Goal: Information Seeking & Learning: Learn about a topic

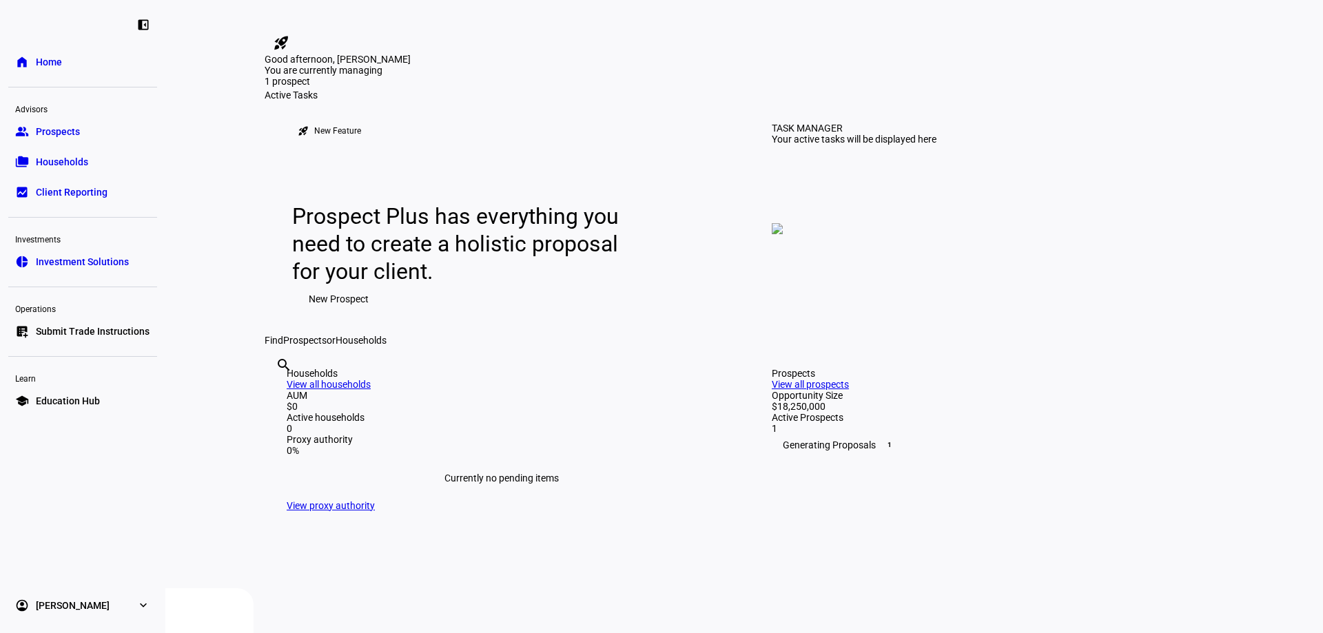
click at [74, 140] on link "group Prospects" at bounding box center [82, 132] width 149 height 28
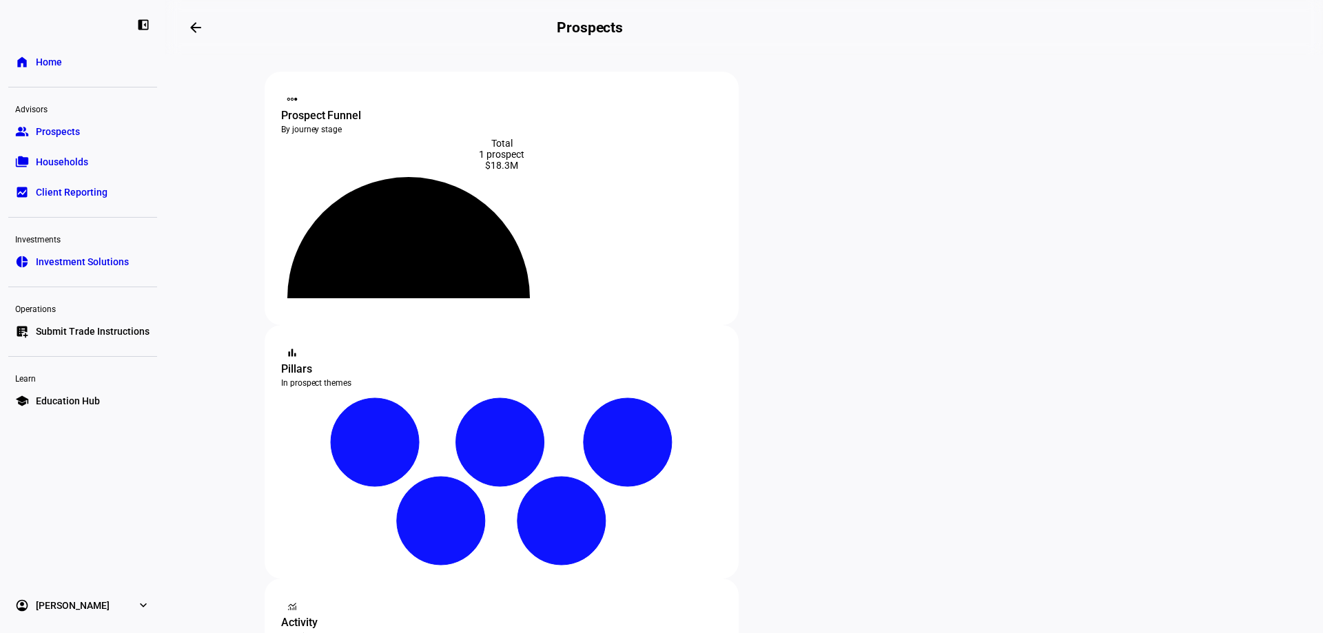
scroll to position [276, 0]
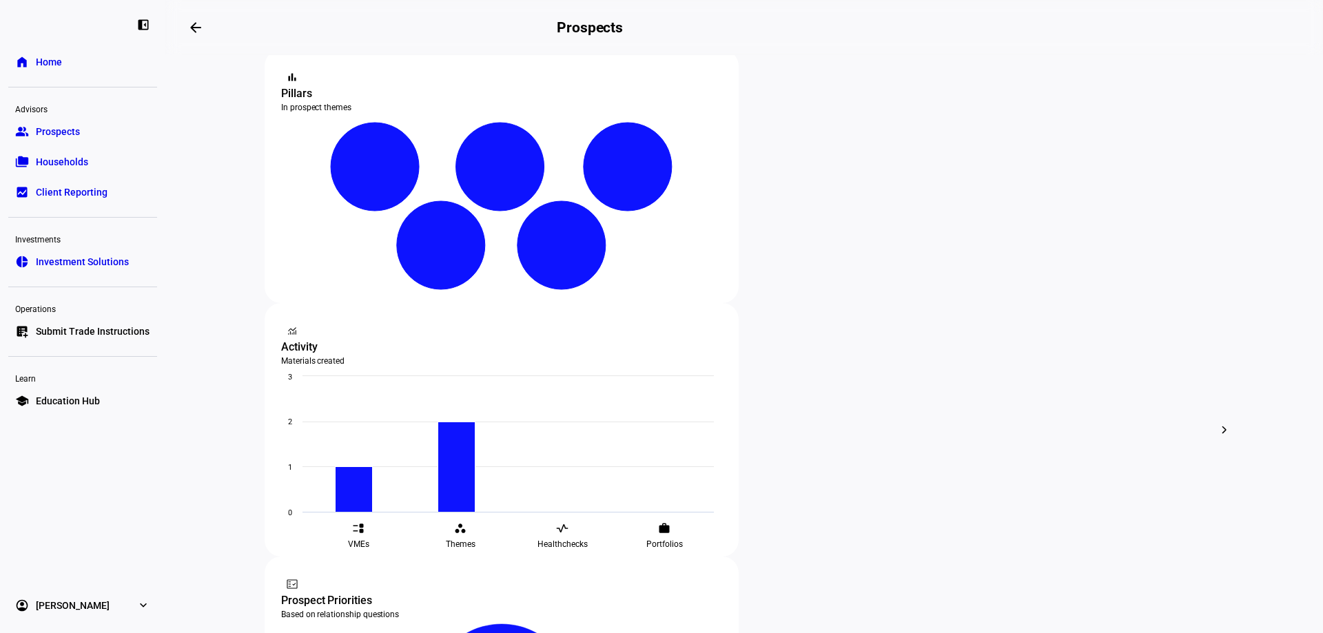
click at [715, 262] on div at bounding box center [661, 316] width 1323 height 633
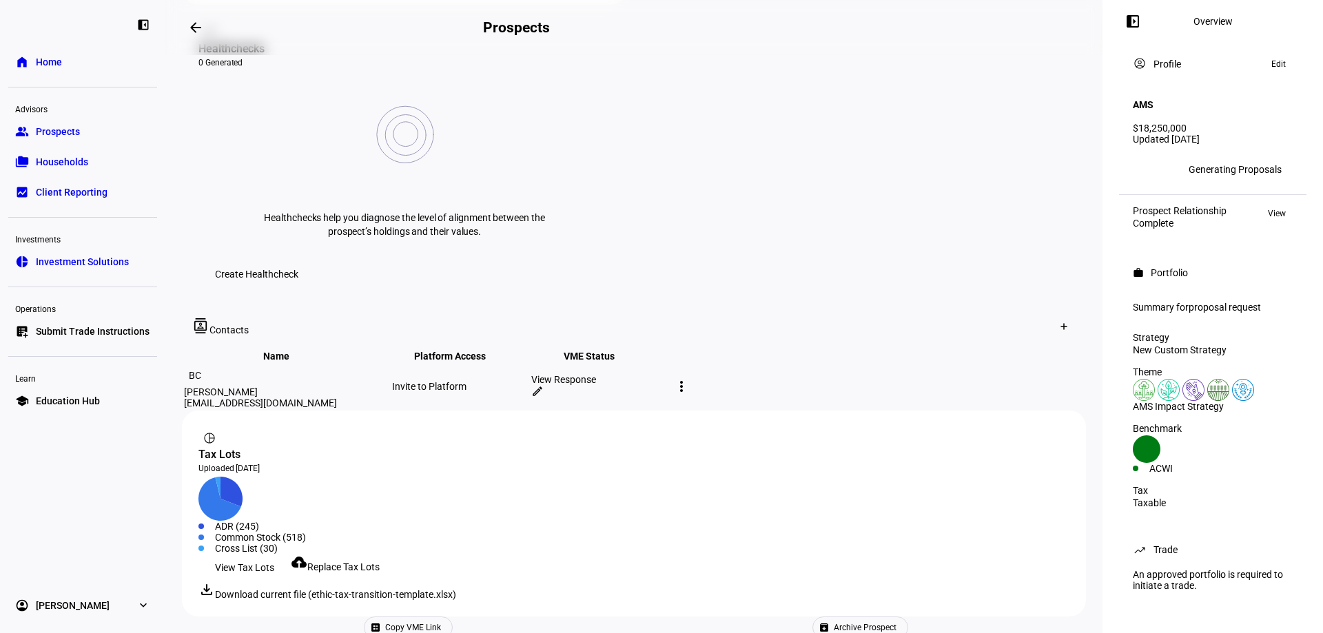
scroll to position [561, 0]
click at [276, 554] on span at bounding box center [245, 568] width 92 height 28
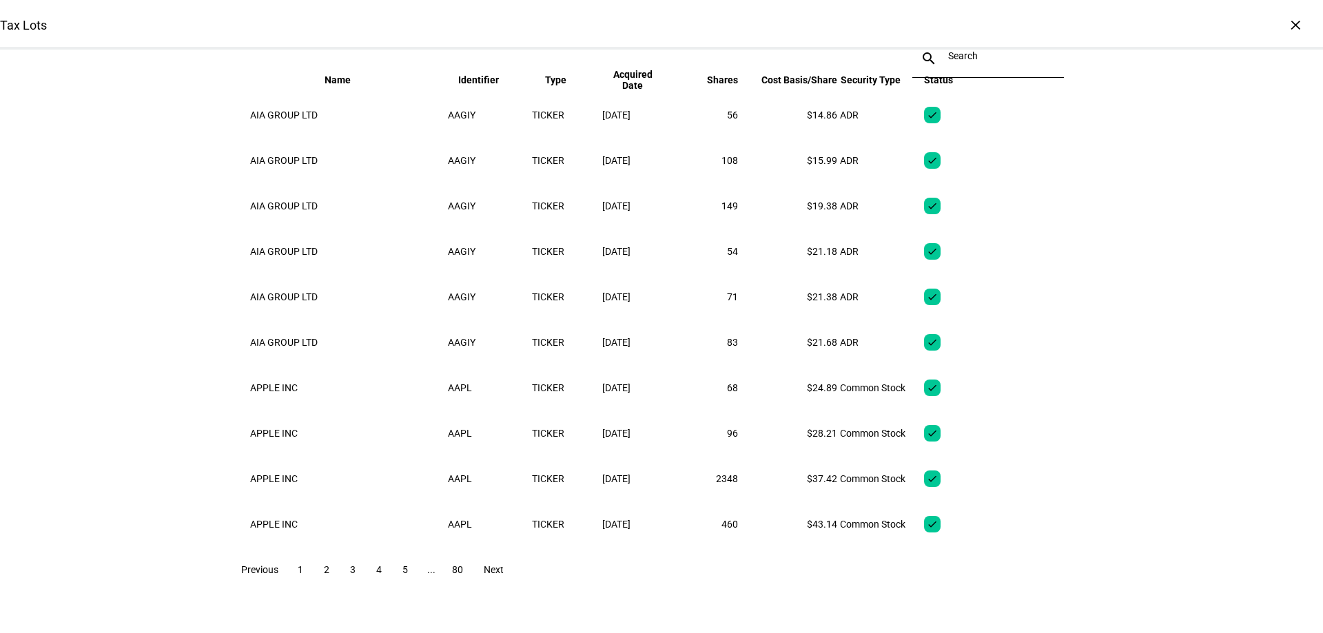
scroll to position [0, 0]
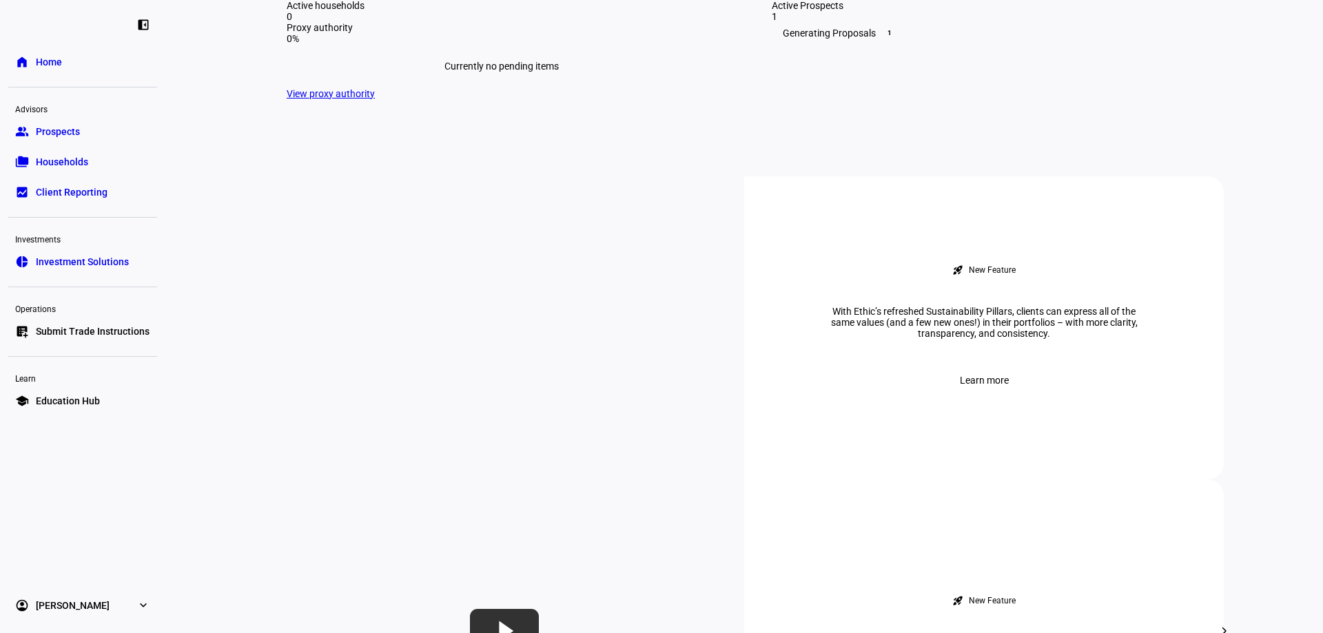
scroll to position [551, 0]
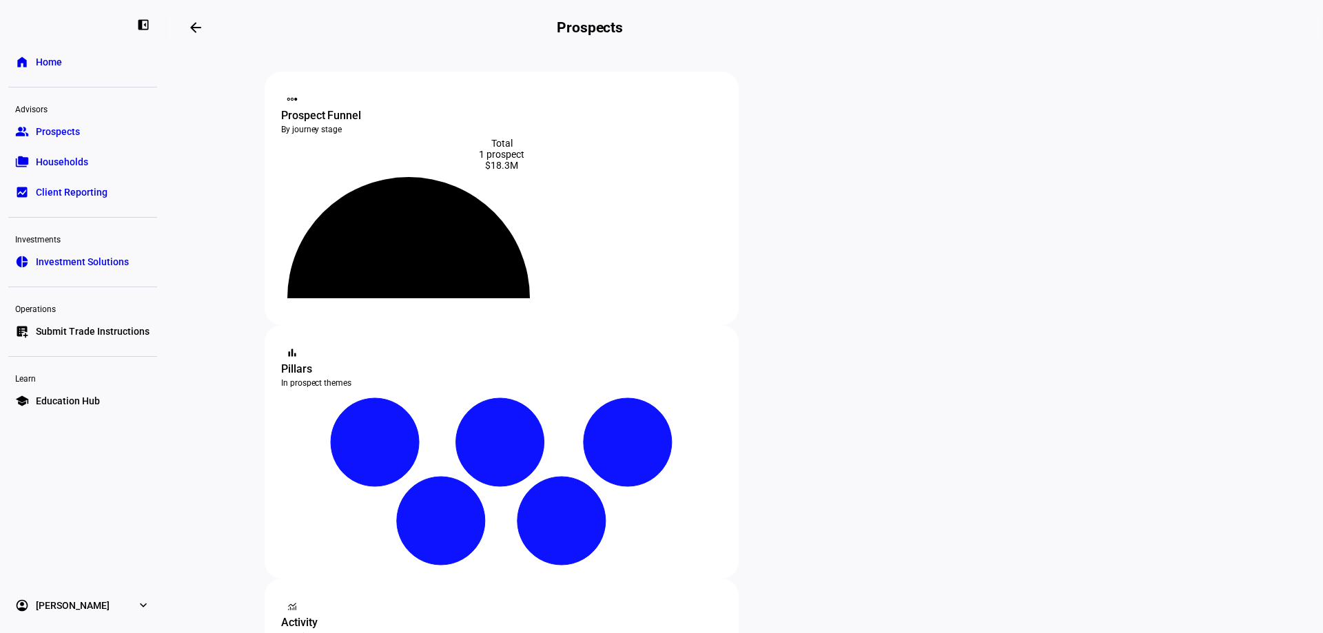
scroll to position [345, 0]
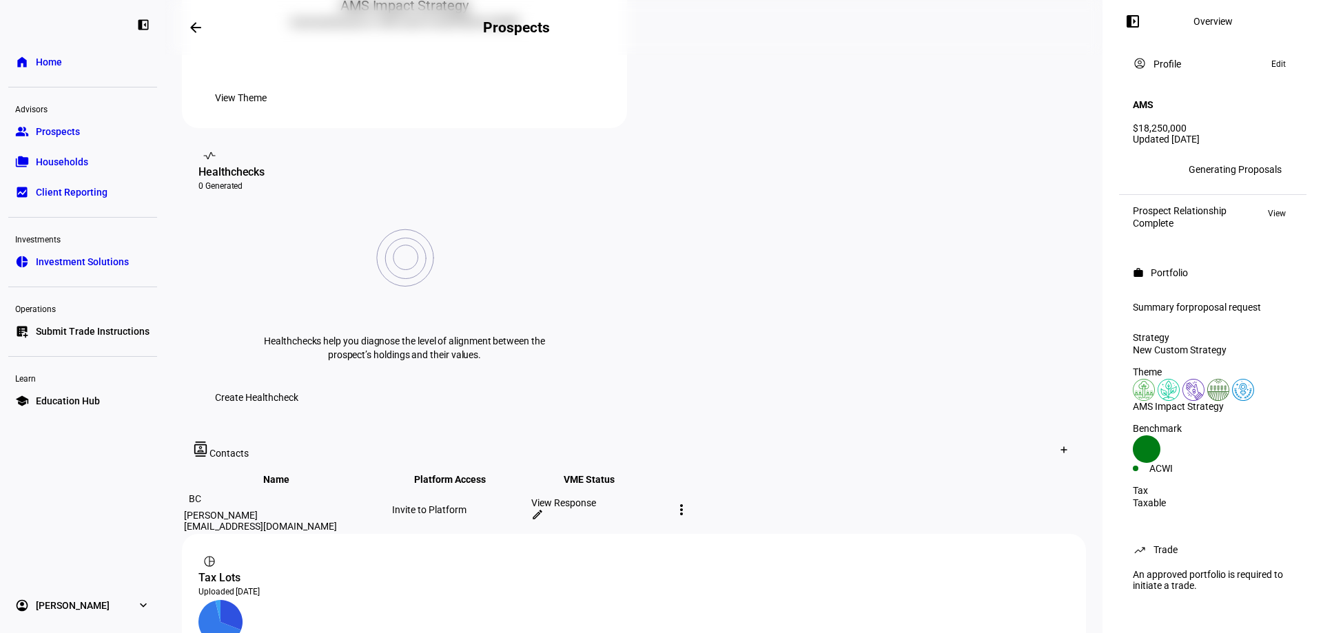
scroll to position [561, 0]
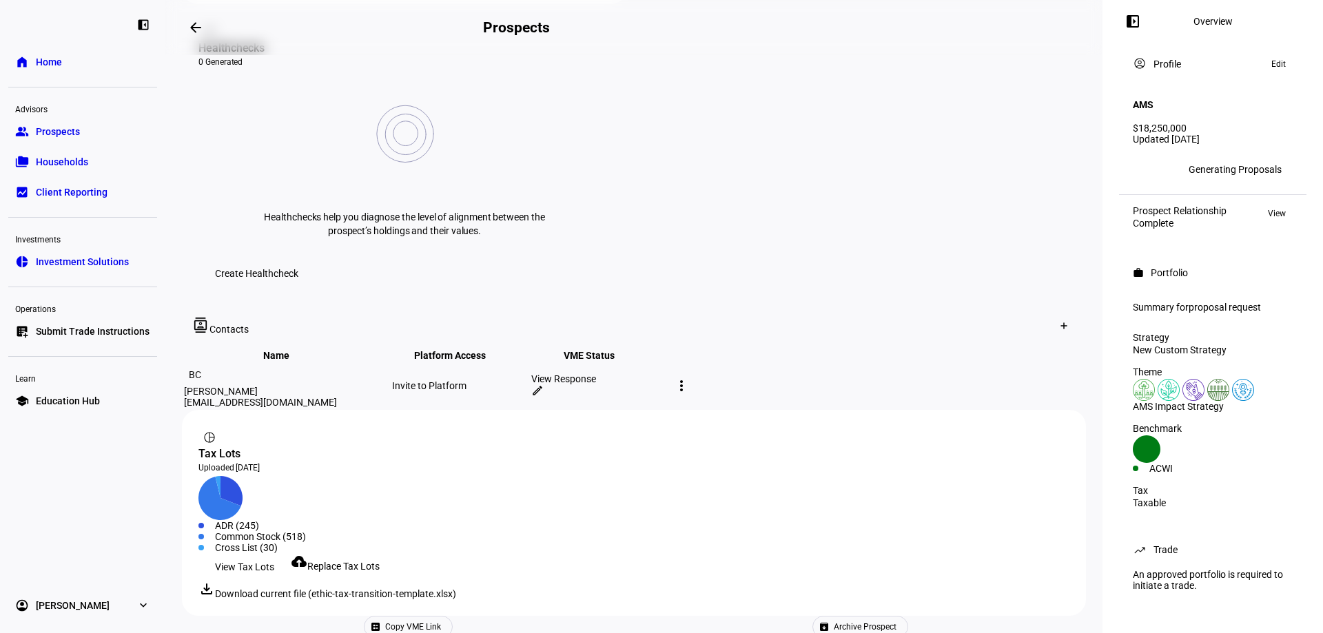
click at [636, 350] on span "VME Status keyboard_arrow_down keyboard_arrow_up" at bounding box center [600, 355] width 72 height 11
click at [1208, 303] on span "proposal request" at bounding box center [1225, 307] width 72 height 11
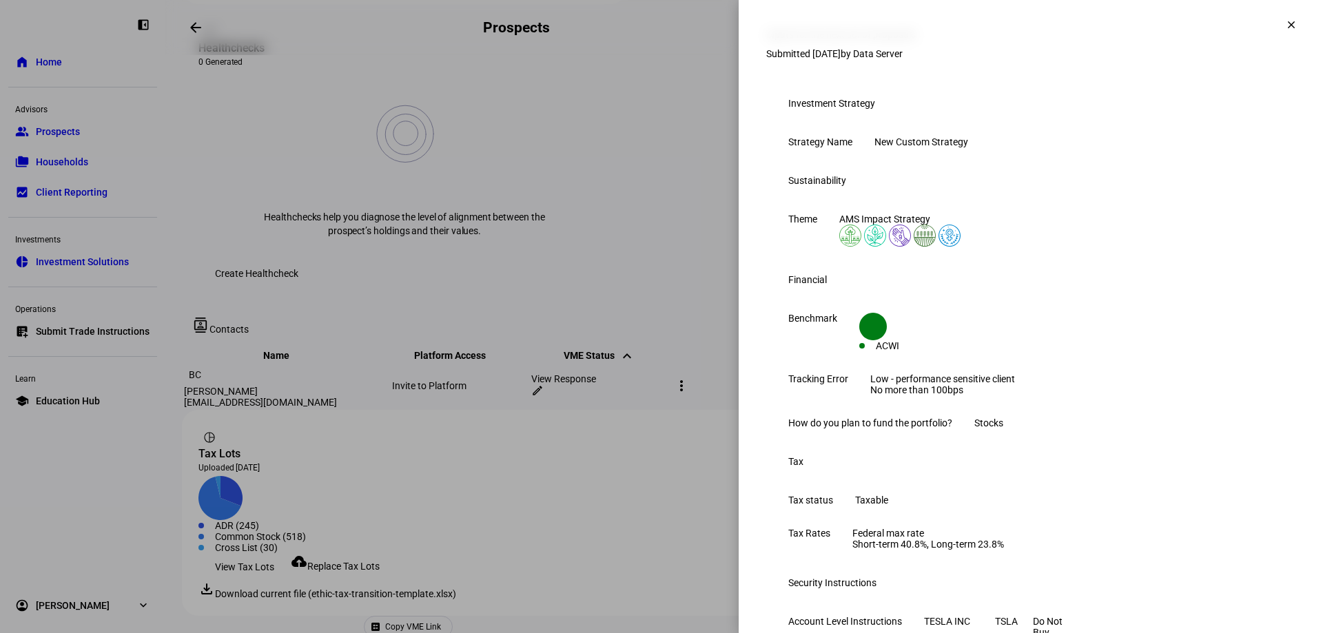
scroll to position [0, 0]
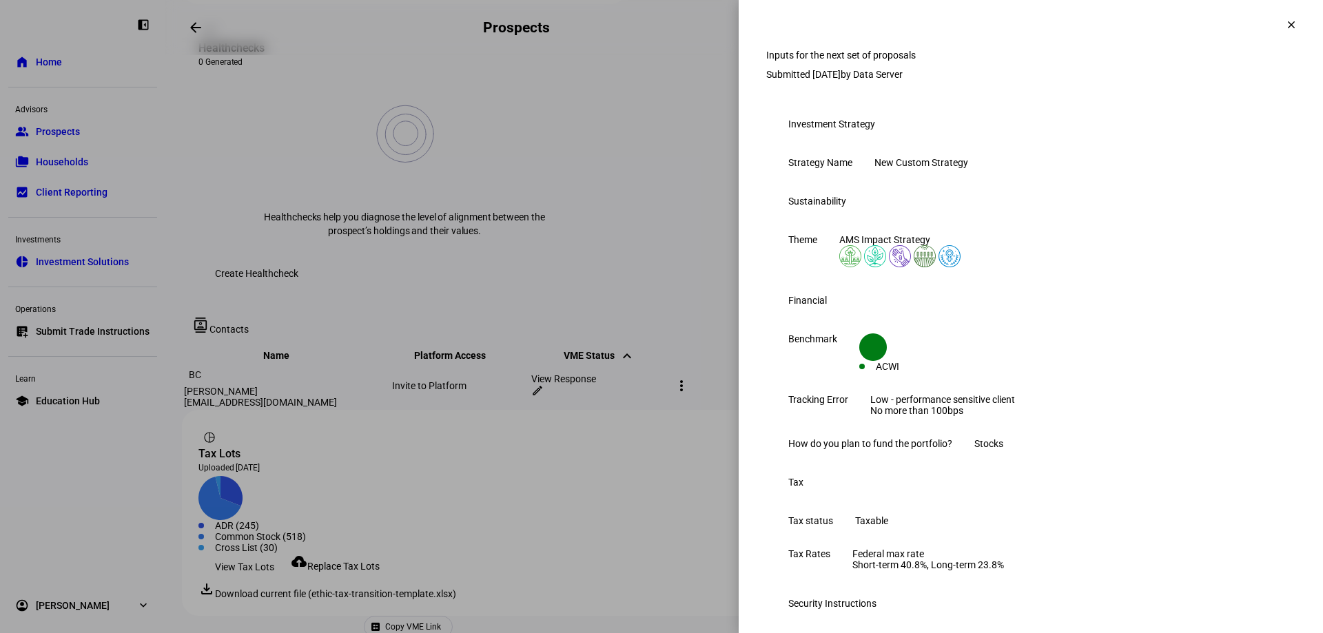
click at [1279, 31] on span at bounding box center [1291, 24] width 33 height 33
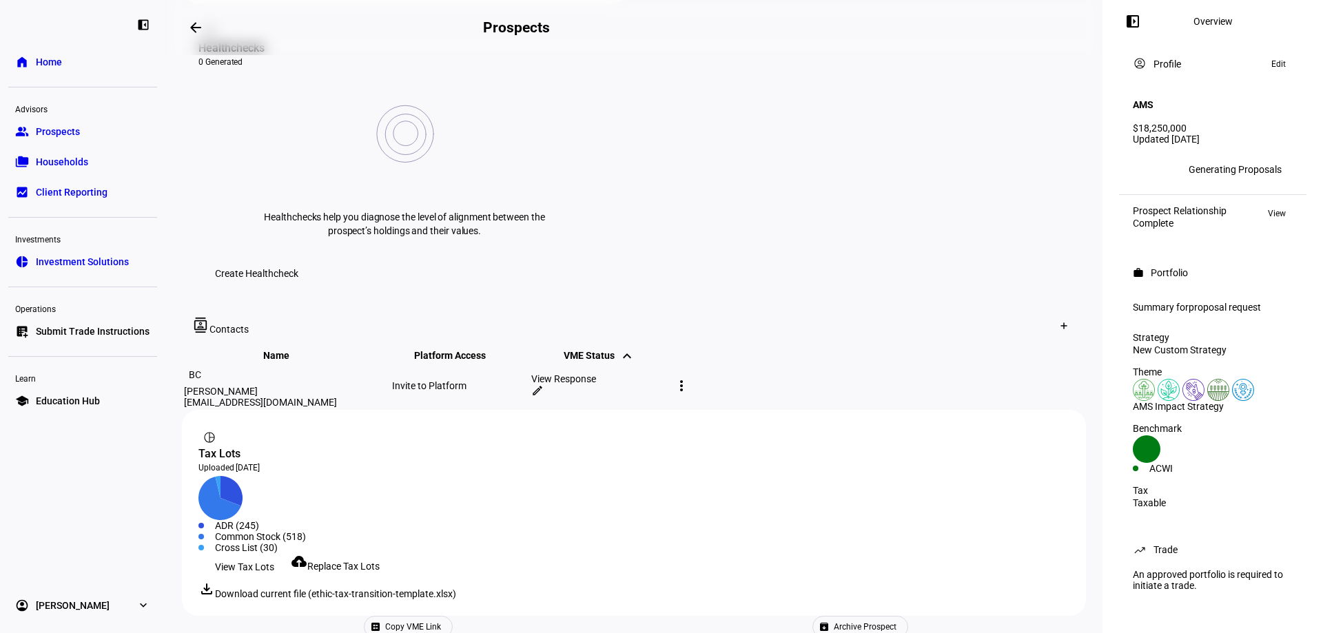
click at [1277, 205] on span "View" at bounding box center [1277, 213] width 18 height 17
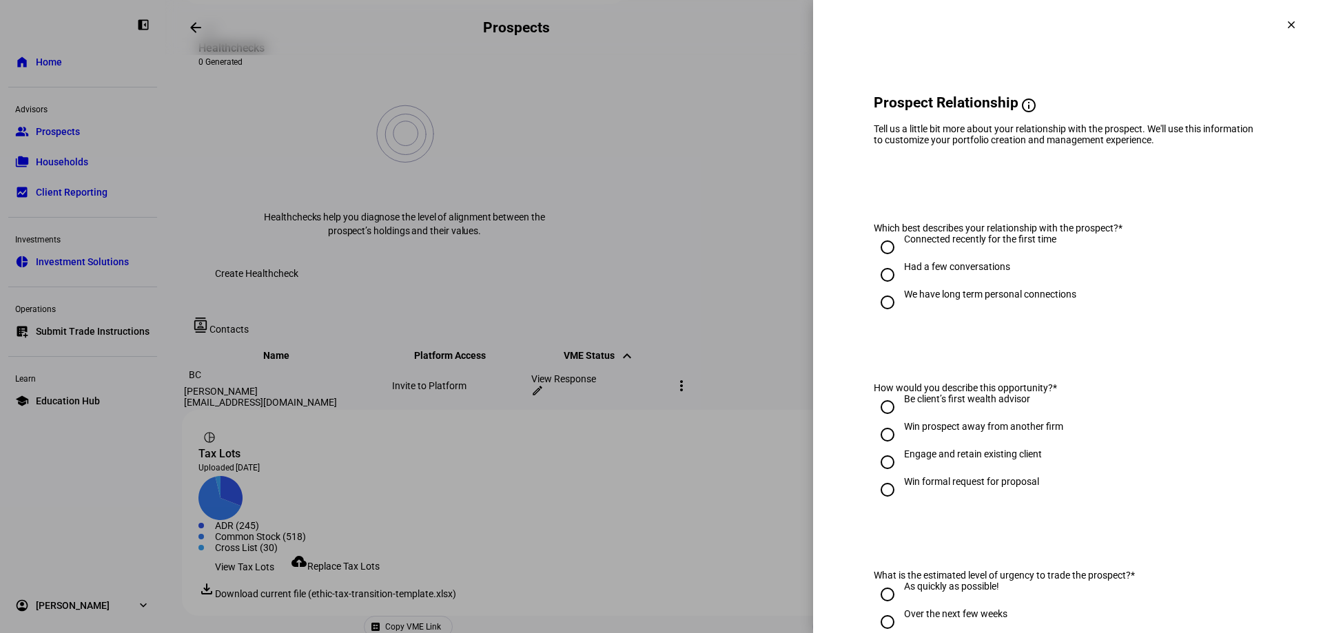
click at [1286, 26] on mat-icon "clear" at bounding box center [1292, 25] width 12 height 12
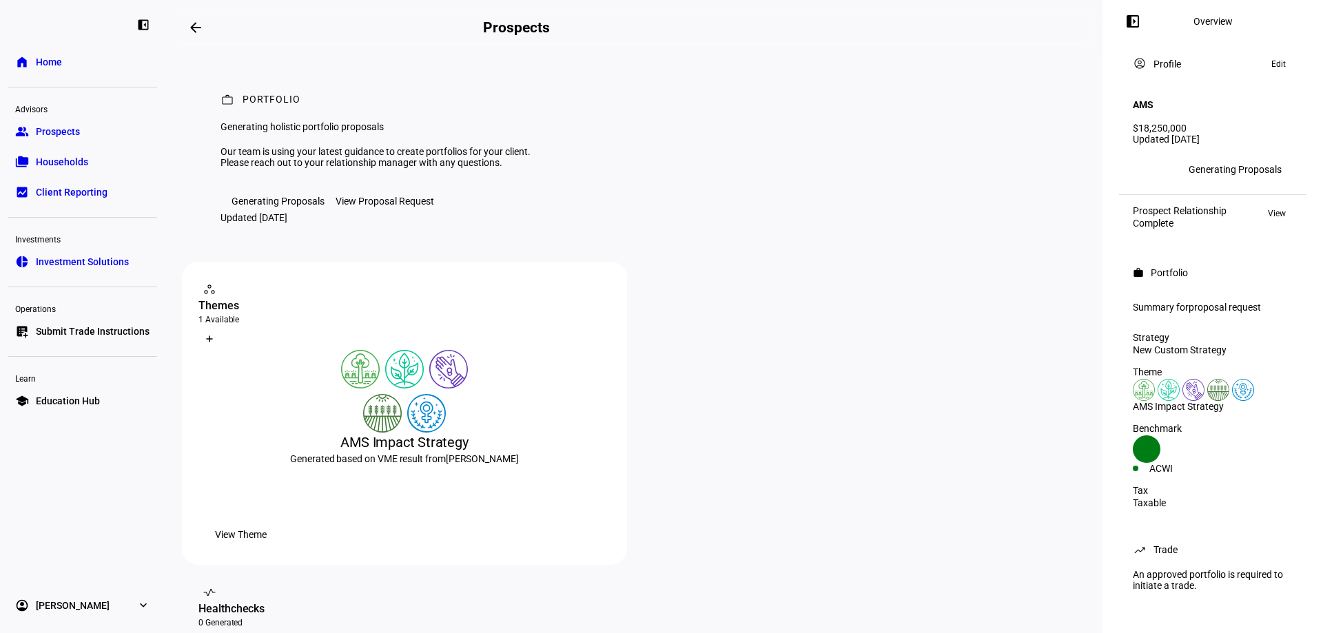
click at [296, 207] on div "Generating Proposals" at bounding box center [278, 201] width 93 height 11
click at [409, 207] on div "View Proposal Request" at bounding box center [385, 201] width 99 height 11
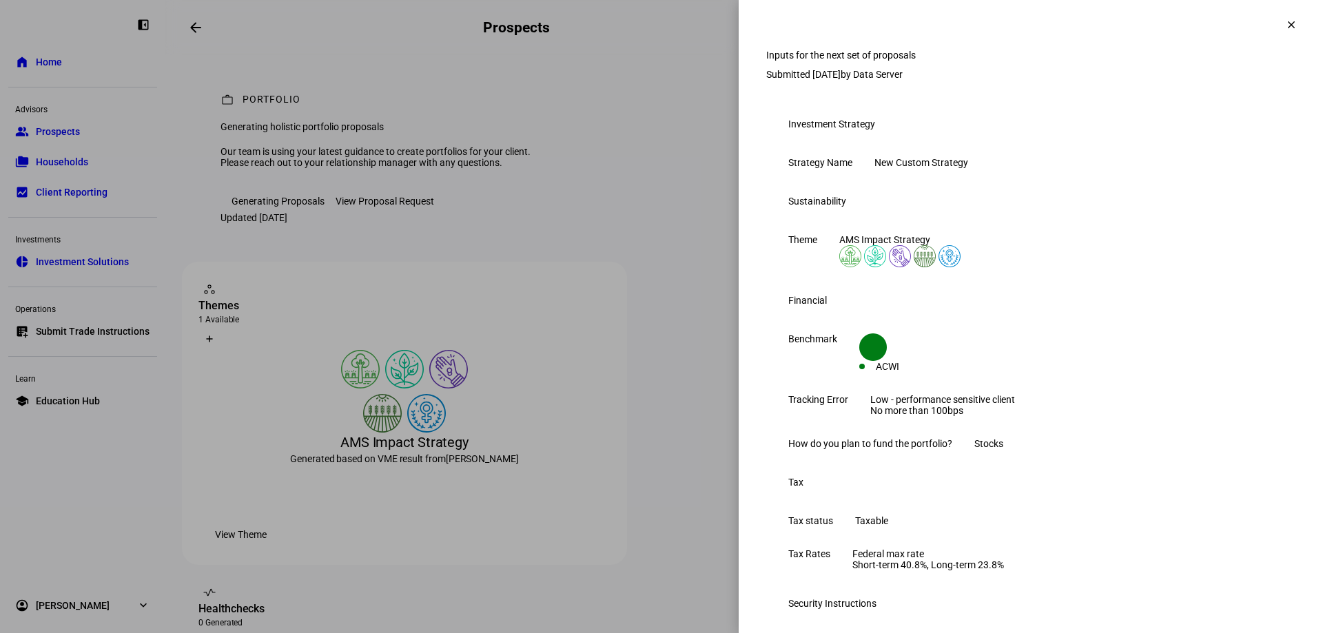
click at [1286, 29] on mat-icon "clear" at bounding box center [1292, 25] width 12 height 12
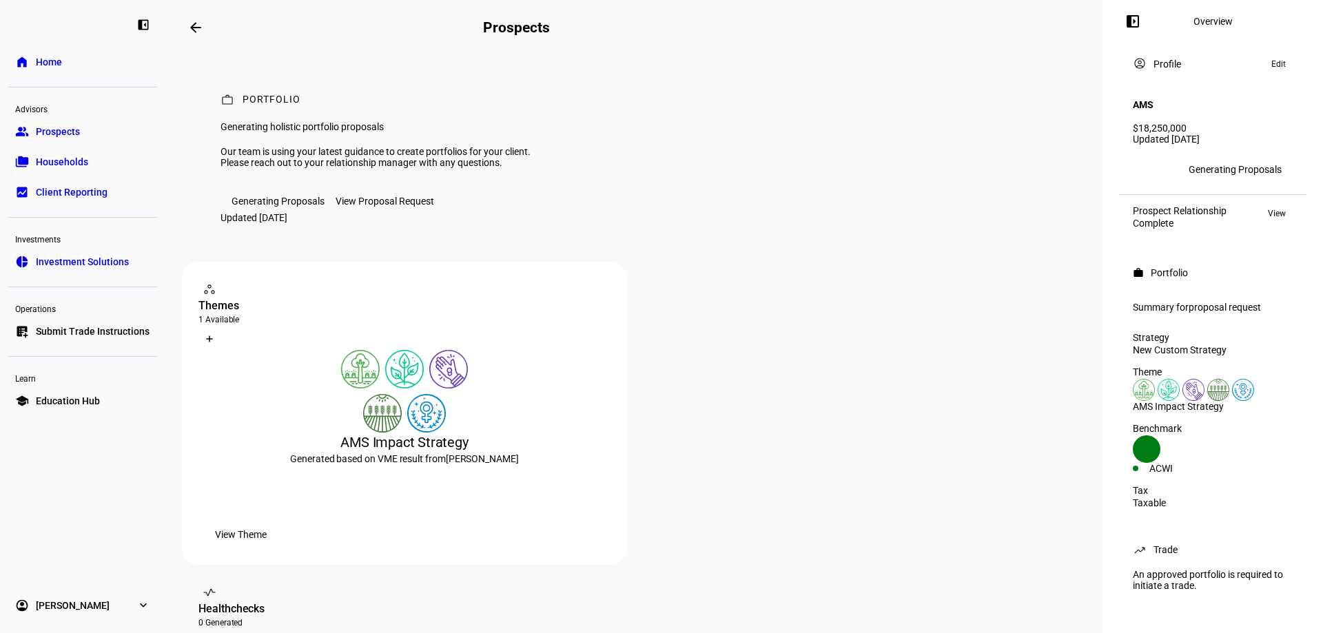
click at [1010, 26] on eth-layout-page-header "arrow_backwards Prospects Overview left_panel_close" at bounding box center [633, 27] width 937 height 55
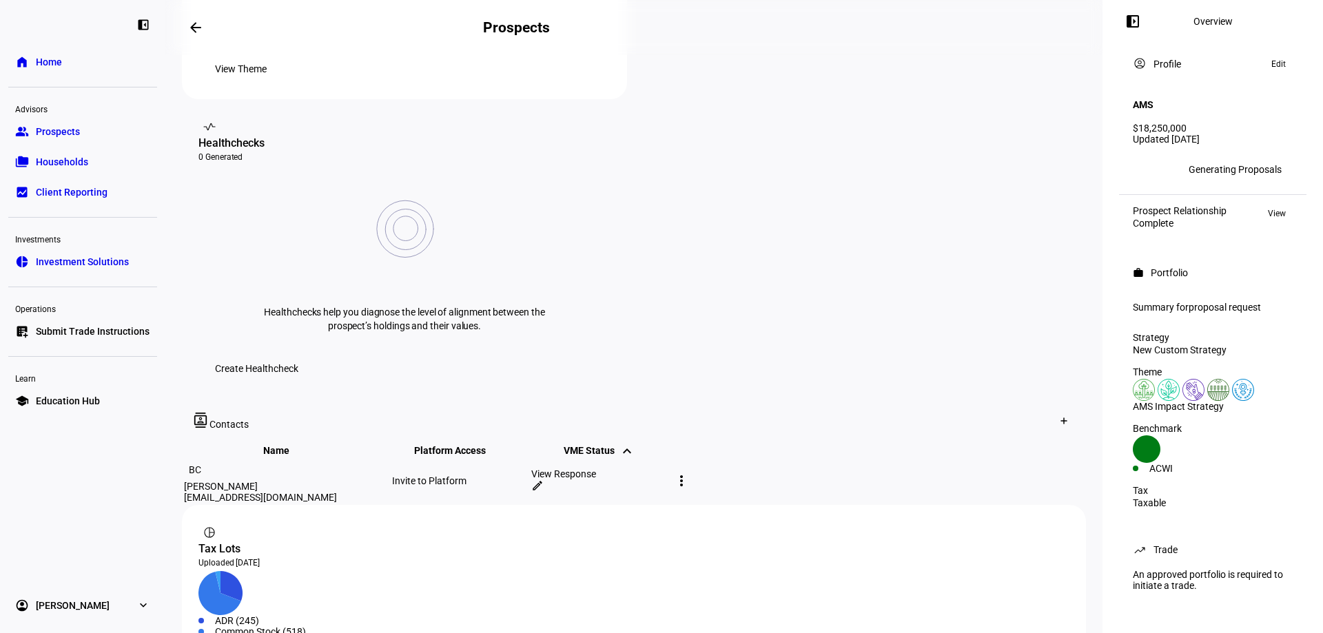
scroll to position [285, 0]
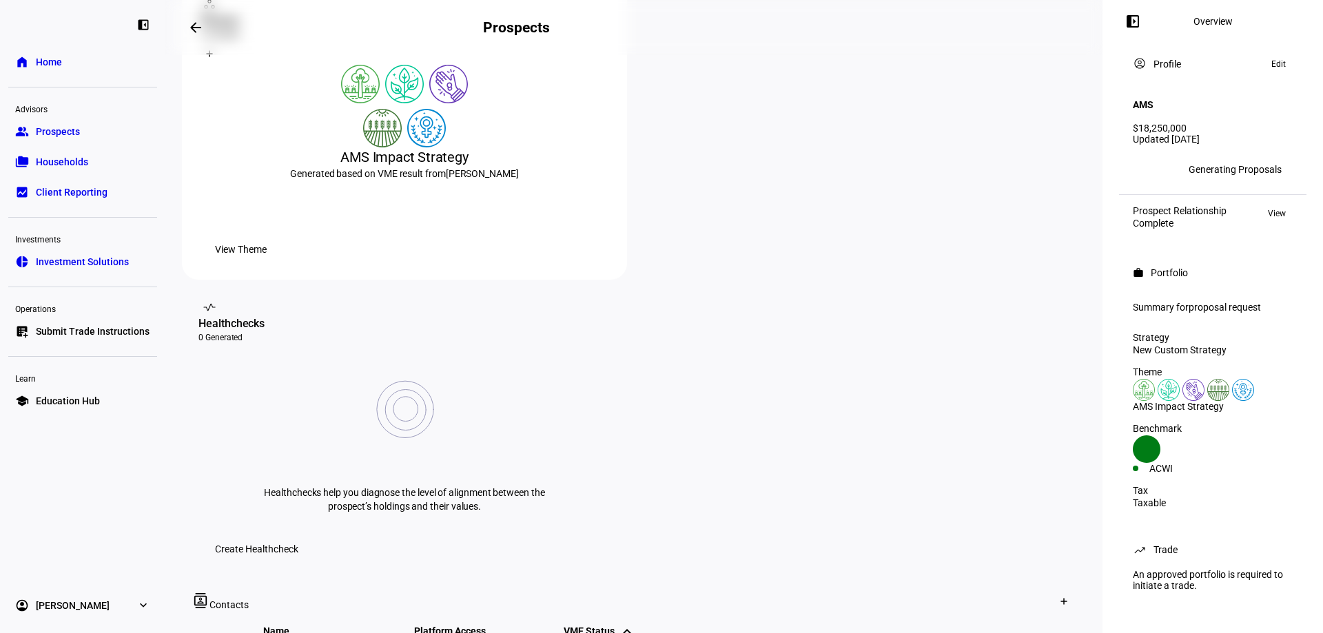
click at [1221, 21] on div "Overview" at bounding box center [1213, 21] width 39 height 11
click at [1281, 205] on span "View" at bounding box center [1277, 213] width 18 height 17
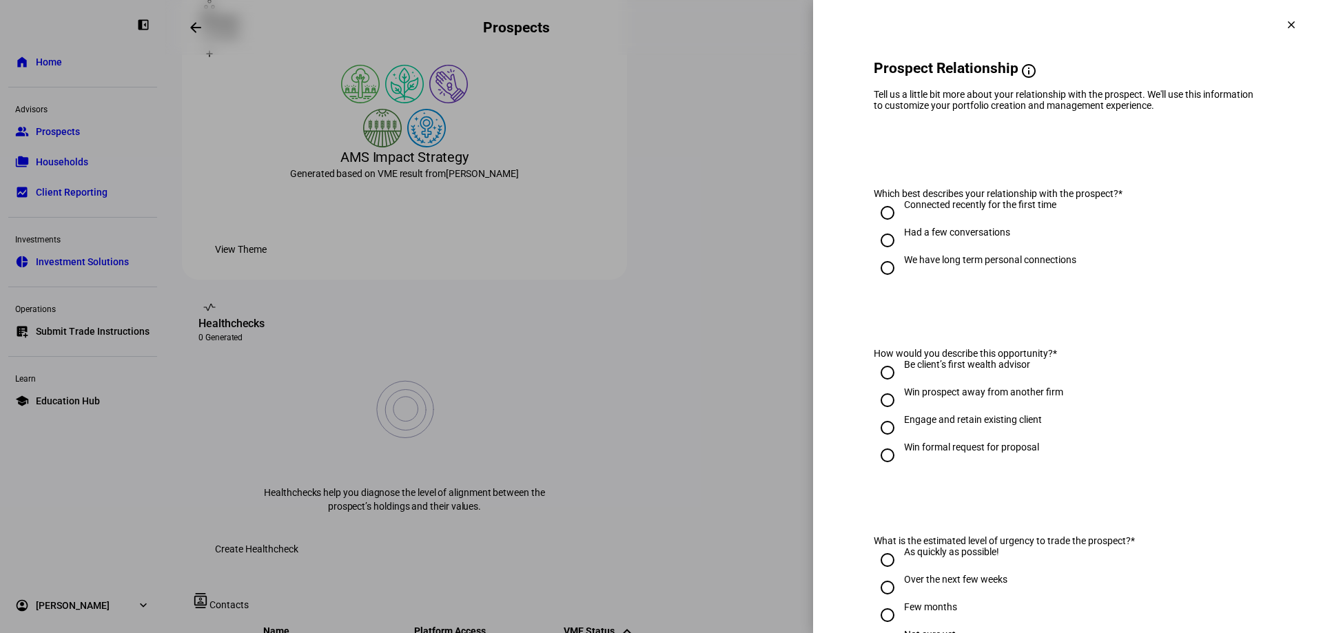
scroll to position [0, 0]
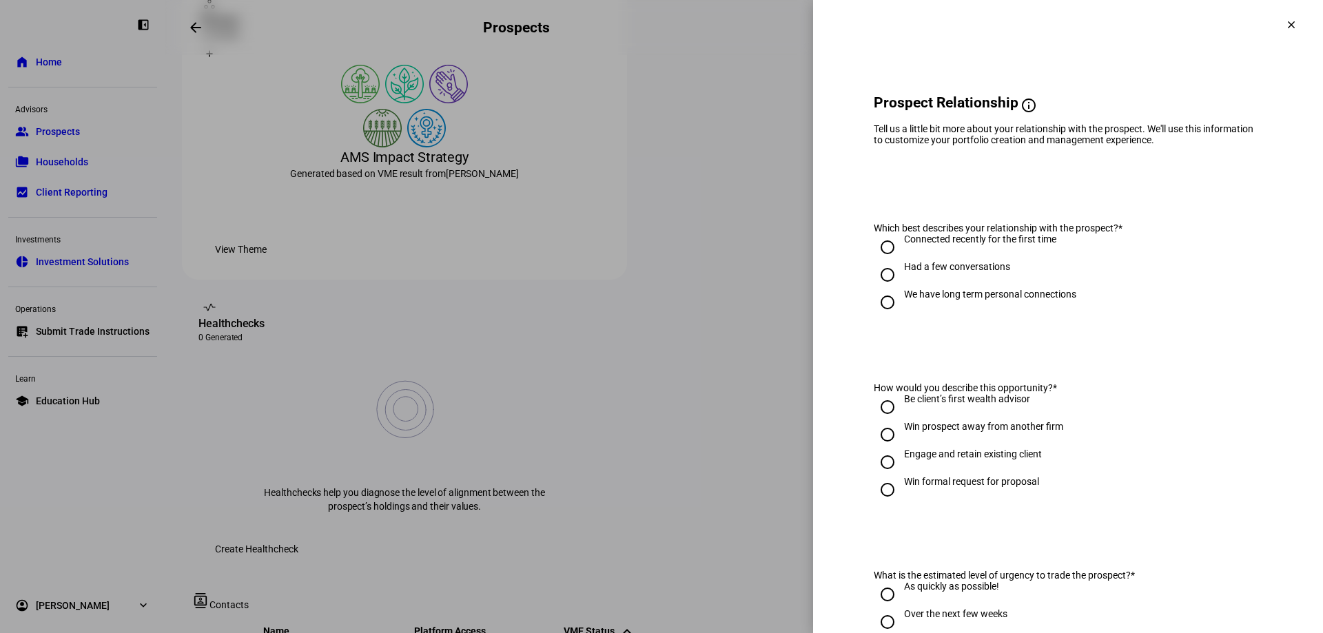
click at [1286, 24] on mat-icon "clear" at bounding box center [1292, 25] width 12 height 12
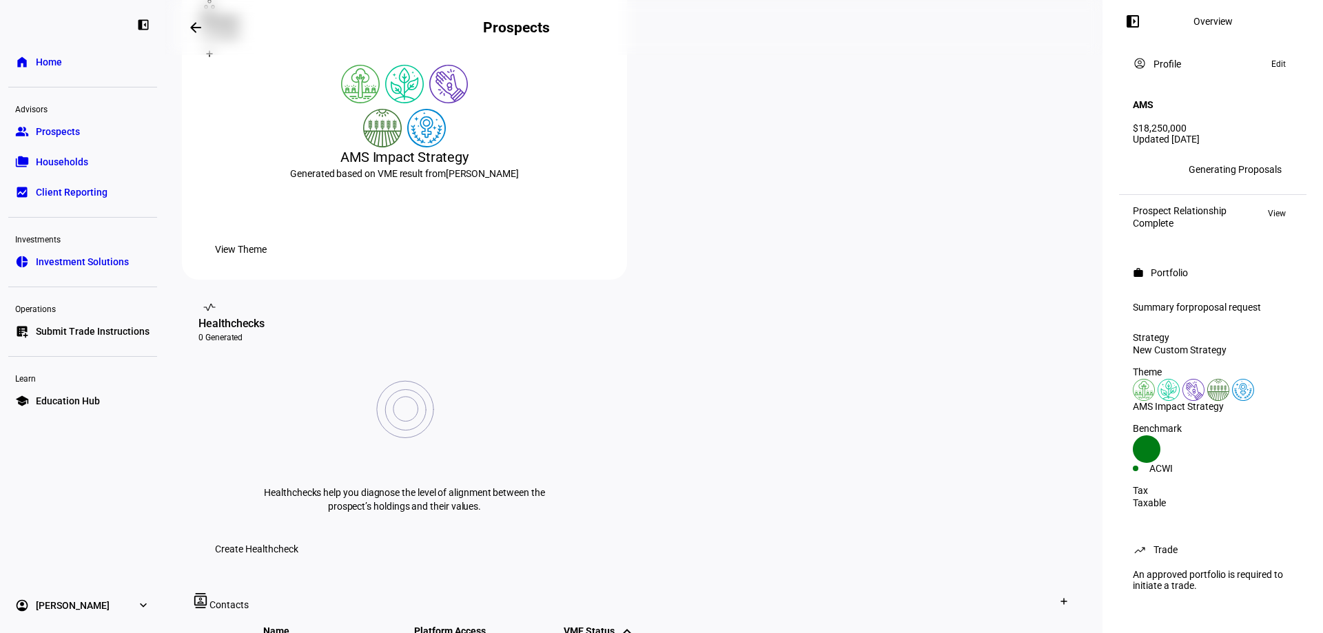
click at [1285, 63] on span "Edit" at bounding box center [1279, 64] width 14 height 17
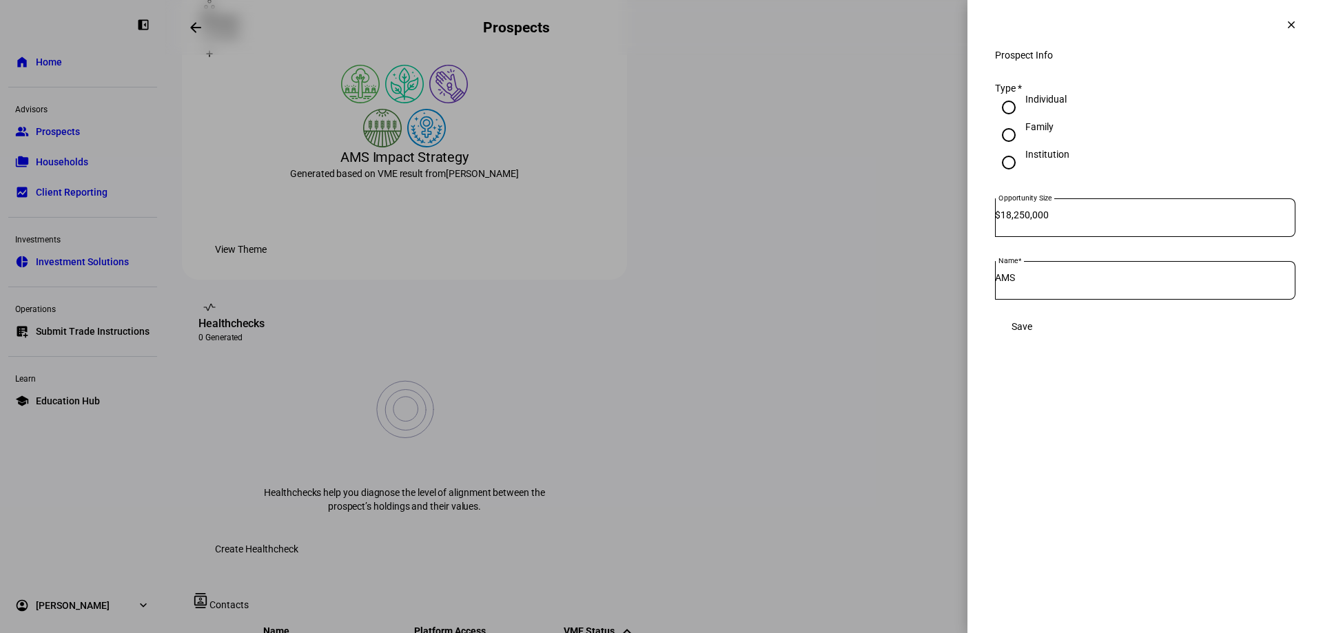
click at [1291, 21] on mat-icon "clear" at bounding box center [1292, 25] width 12 height 12
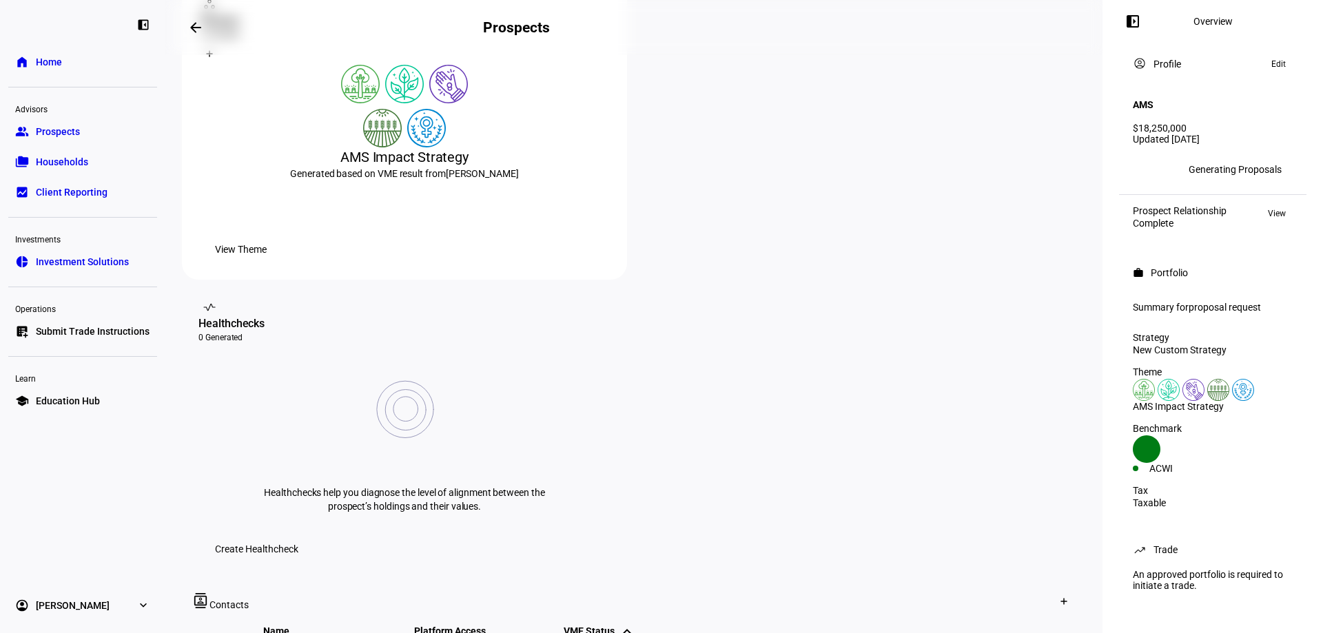
click at [267, 263] on span "View Theme" at bounding box center [241, 250] width 52 height 28
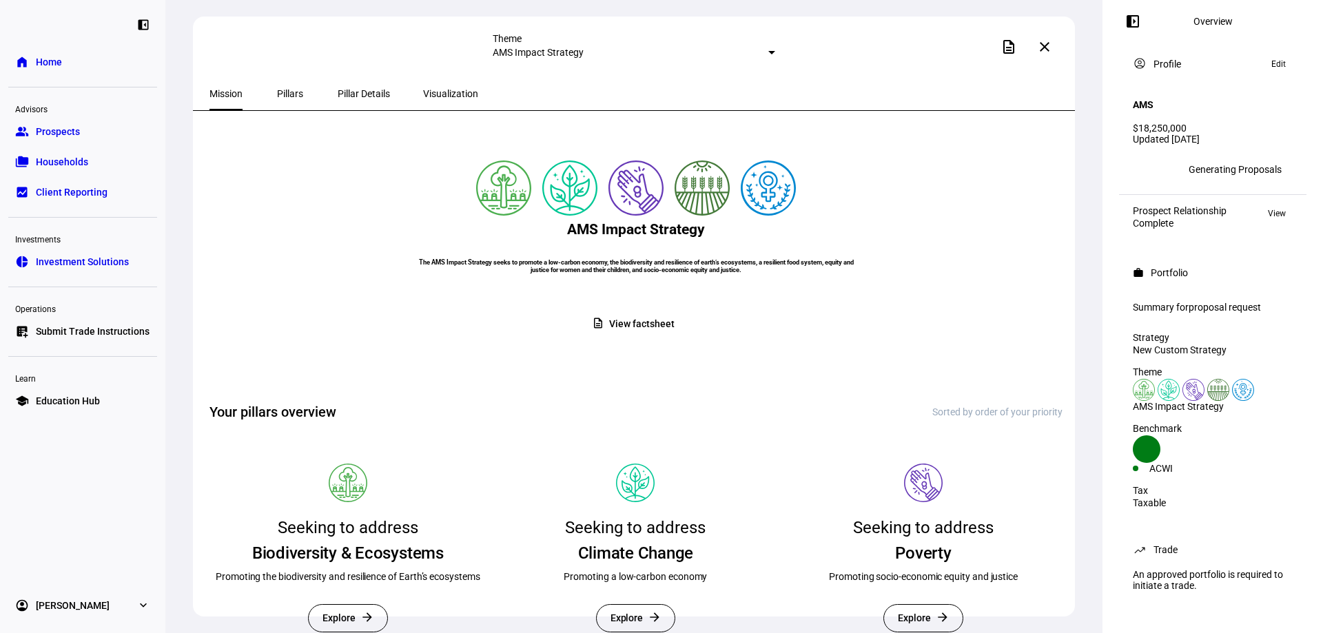
click at [584, 51] on mat-select-trigger "AMS Impact Strategy" at bounding box center [538, 52] width 91 height 11
click at [427, 76] on div at bounding box center [661, 316] width 1323 height 633
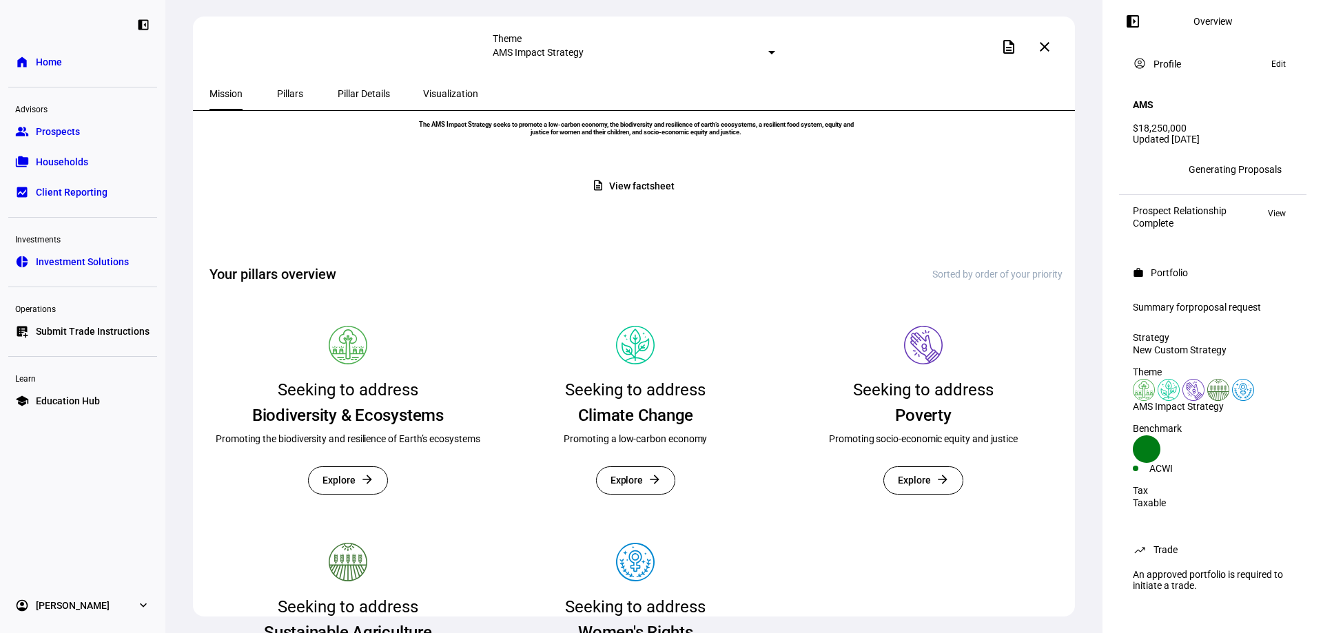
scroll to position [327, 0]
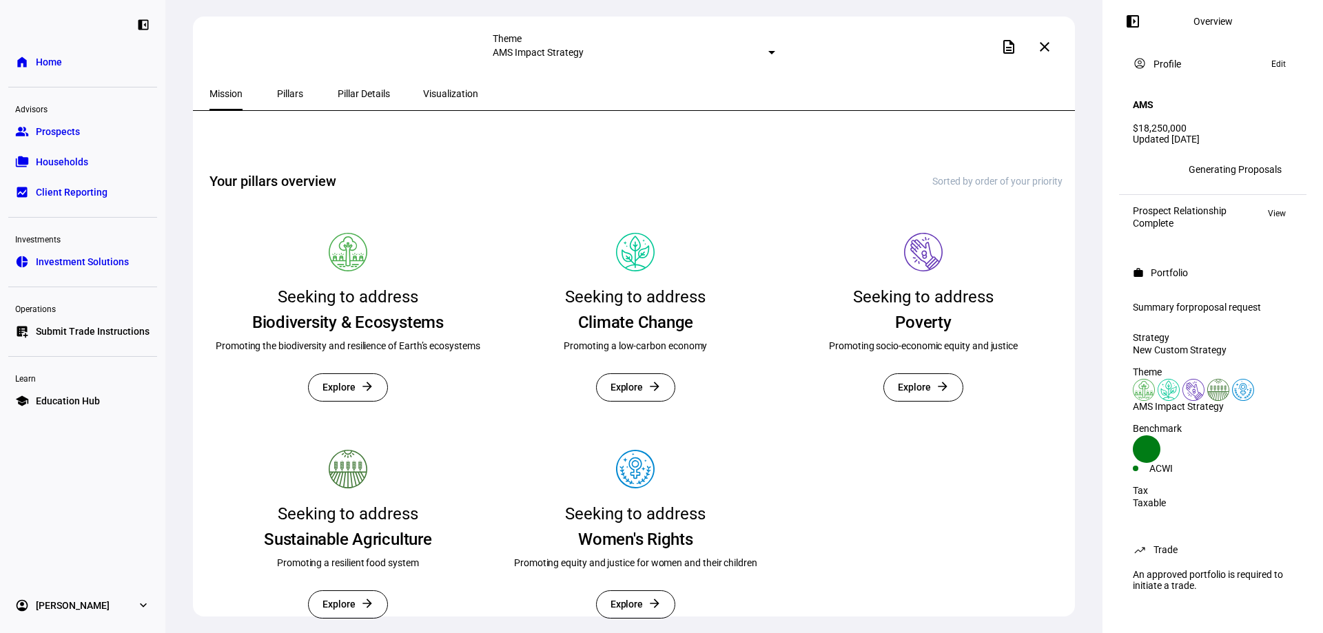
click at [947, 176] on div "Sorted by order of your priority" at bounding box center [998, 181] width 130 height 11
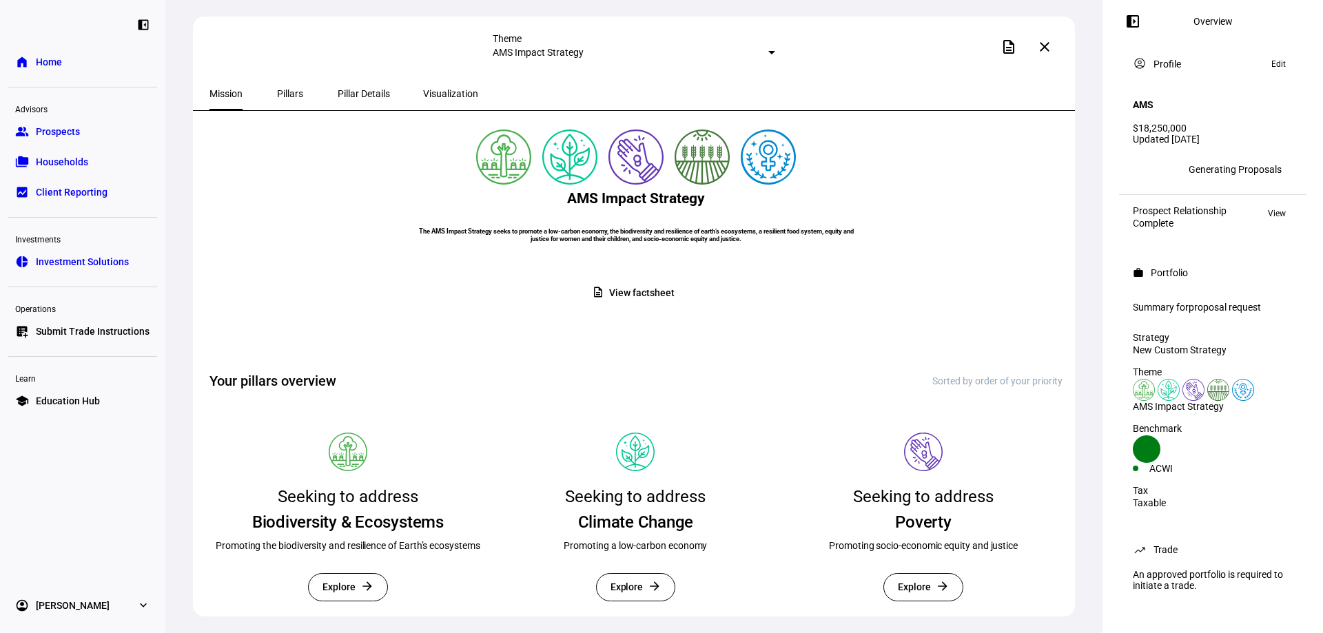
scroll to position [0, 0]
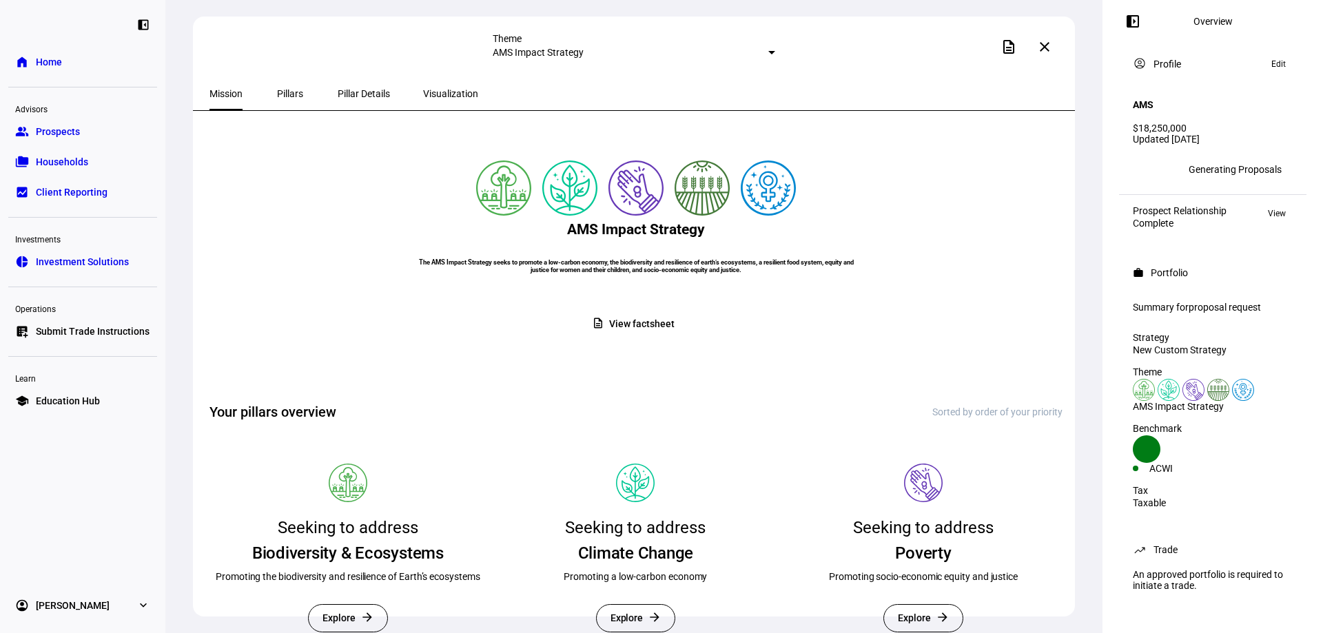
click at [1044, 42] on mat-icon "close" at bounding box center [1045, 47] width 17 height 17
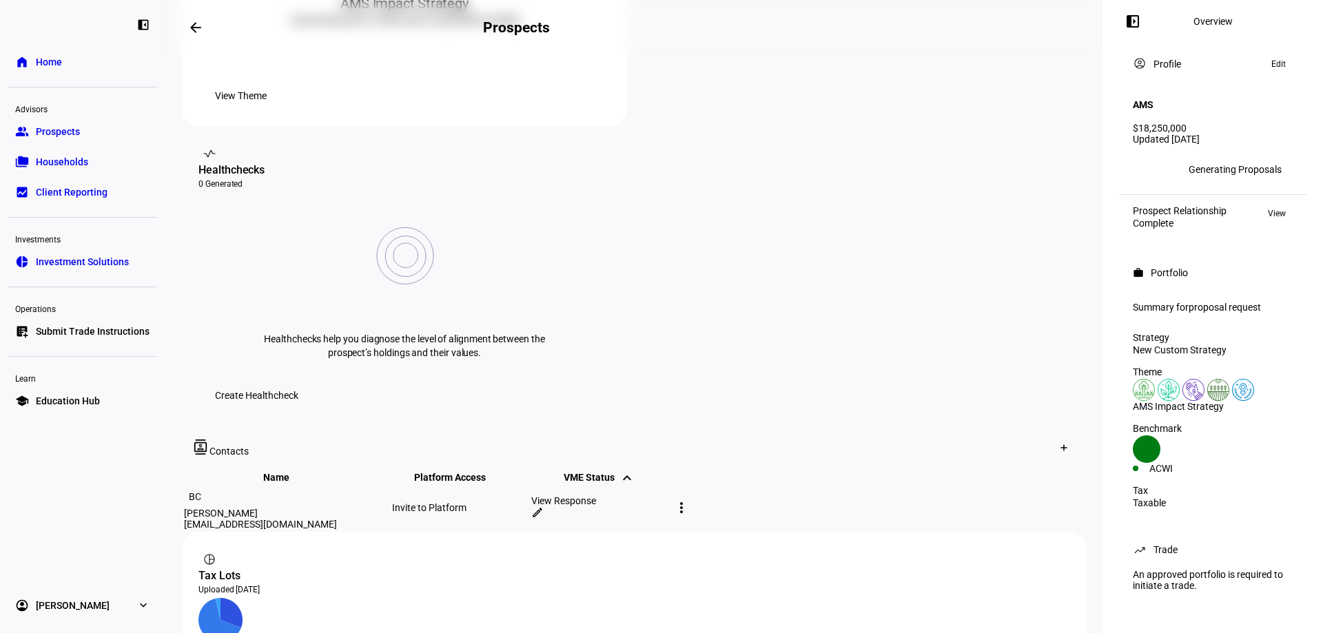
scroll to position [561, 0]
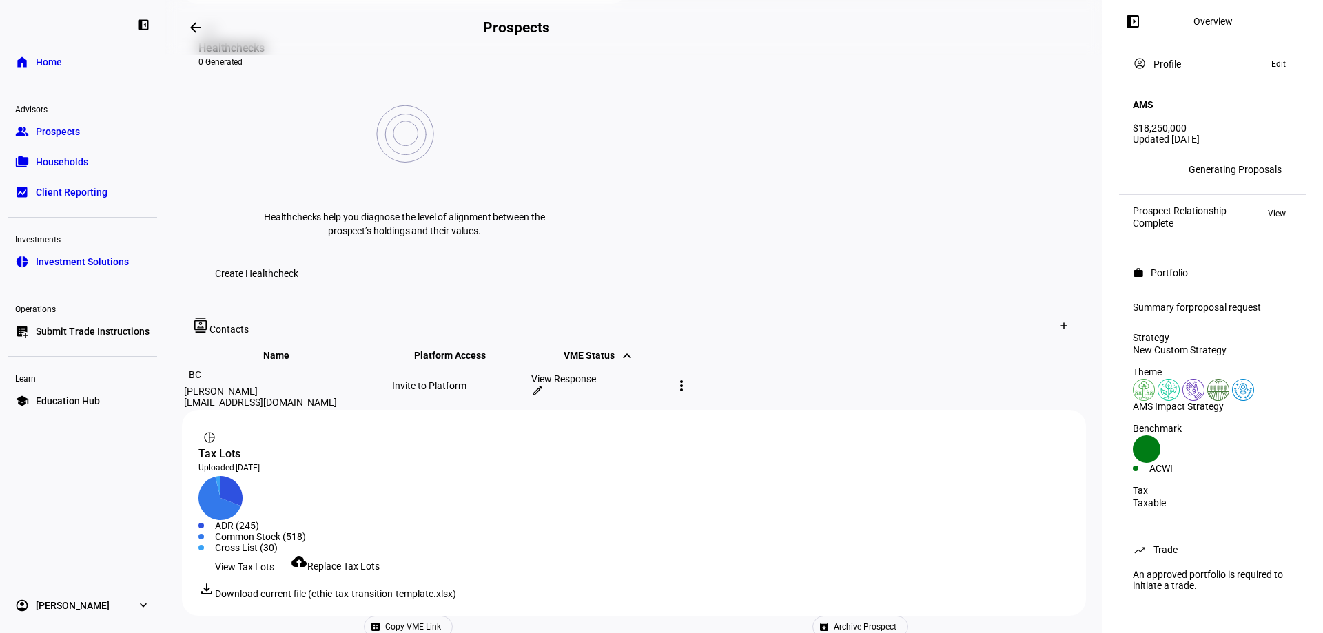
click at [668, 374] on div "View Response" at bounding box center [599, 379] width 136 height 11
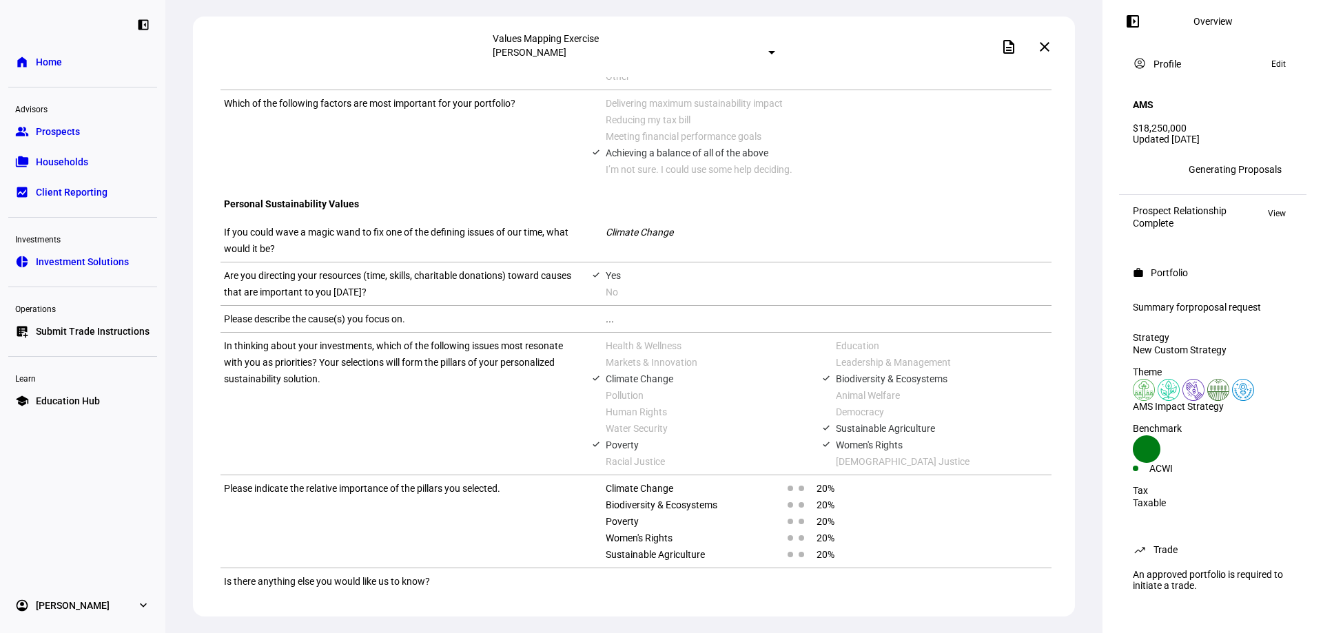
scroll to position [875, 0]
click at [680, 569] on div "Is there anything else you would like us to know?" at bounding box center [636, 582] width 831 height 26
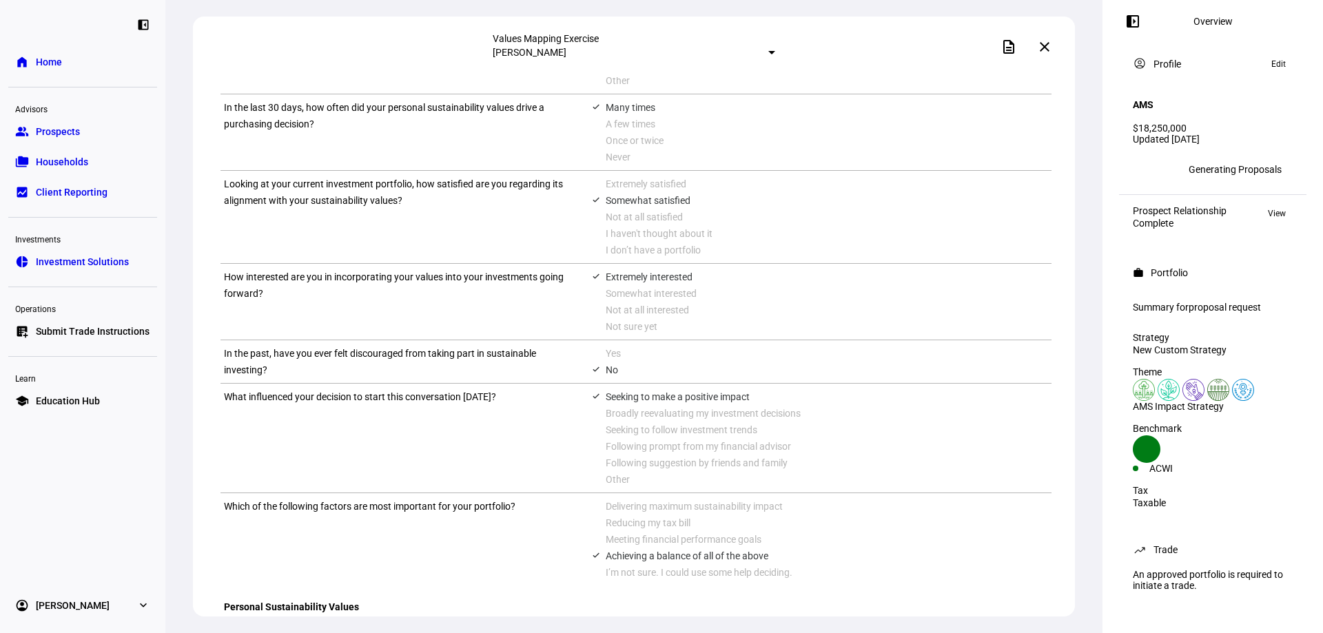
scroll to position [0, 0]
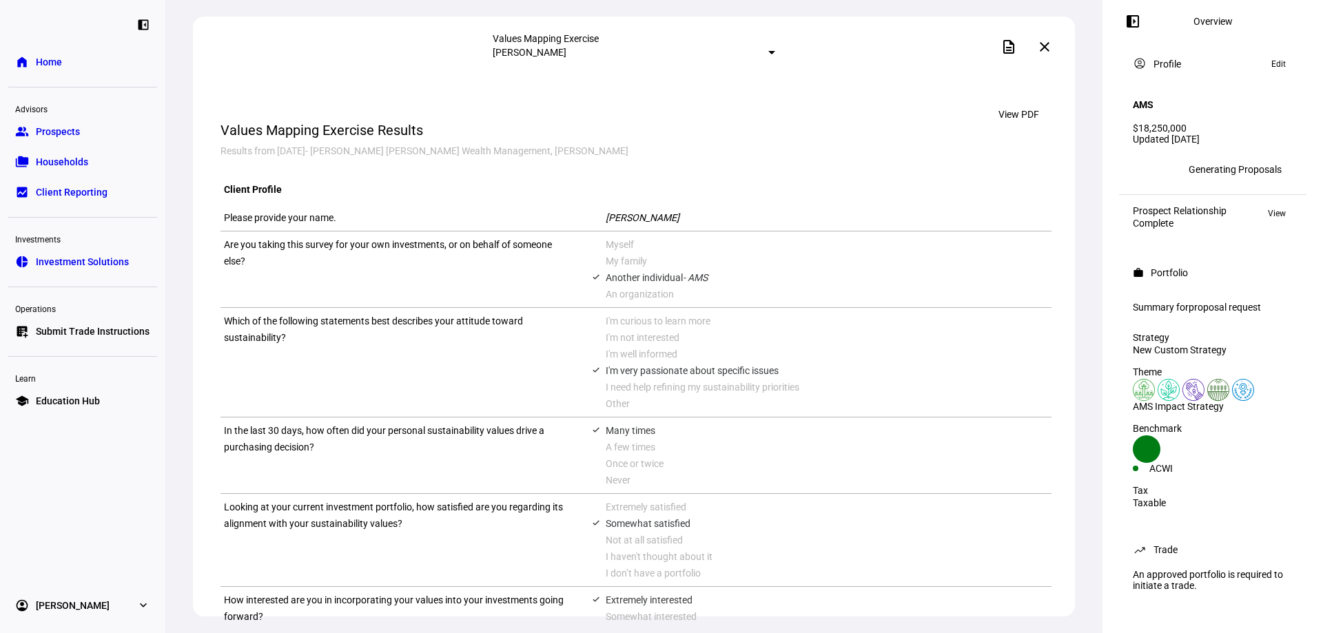
click at [567, 52] on mat-select-trigger "[PERSON_NAME]" at bounding box center [530, 52] width 74 height 11
click at [673, 141] on div at bounding box center [661, 316] width 1323 height 633
click at [1053, 42] on span at bounding box center [1044, 46] width 33 height 33
